Goal: Task Accomplishment & Management: Use online tool/utility

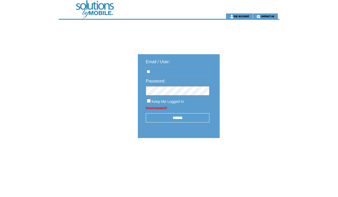
type input "*"
type input "**********"
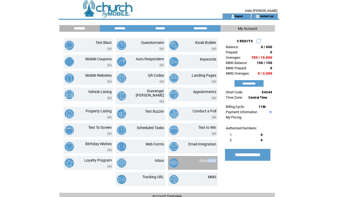
click at [207, 158] on tbody "Donations" at bounding box center [207, 161] width 17 height 6
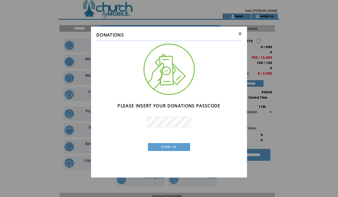
click at [173, 144] on link "SIGN IN" at bounding box center [169, 147] width 42 height 8
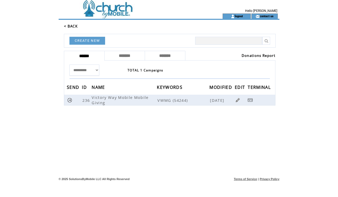
click at [261, 55] on link "Donations Report" at bounding box center [259, 55] width 34 height 5
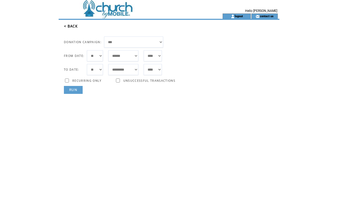
select select "***"
select select "*"
click at [75, 89] on link "RUN" at bounding box center [73, 90] width 19 height 8
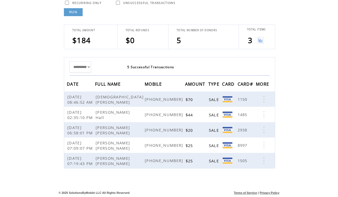
scroll to position [78, 0]
click at [259, 38] on img at bounding box center [260, 40] width 7 height 7
click at [260, 42] on img at bounding box center [260, 40] width 7 height 7
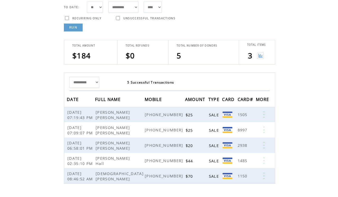
scroll to position [64, 0]
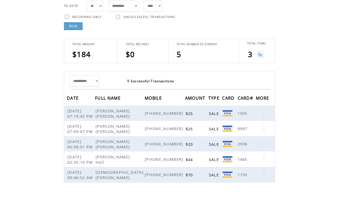
click at [260, 54] on img at bounding box center [260, 54] width 7 height 7
